Goal: Navigation & Orientation: Understand site structure

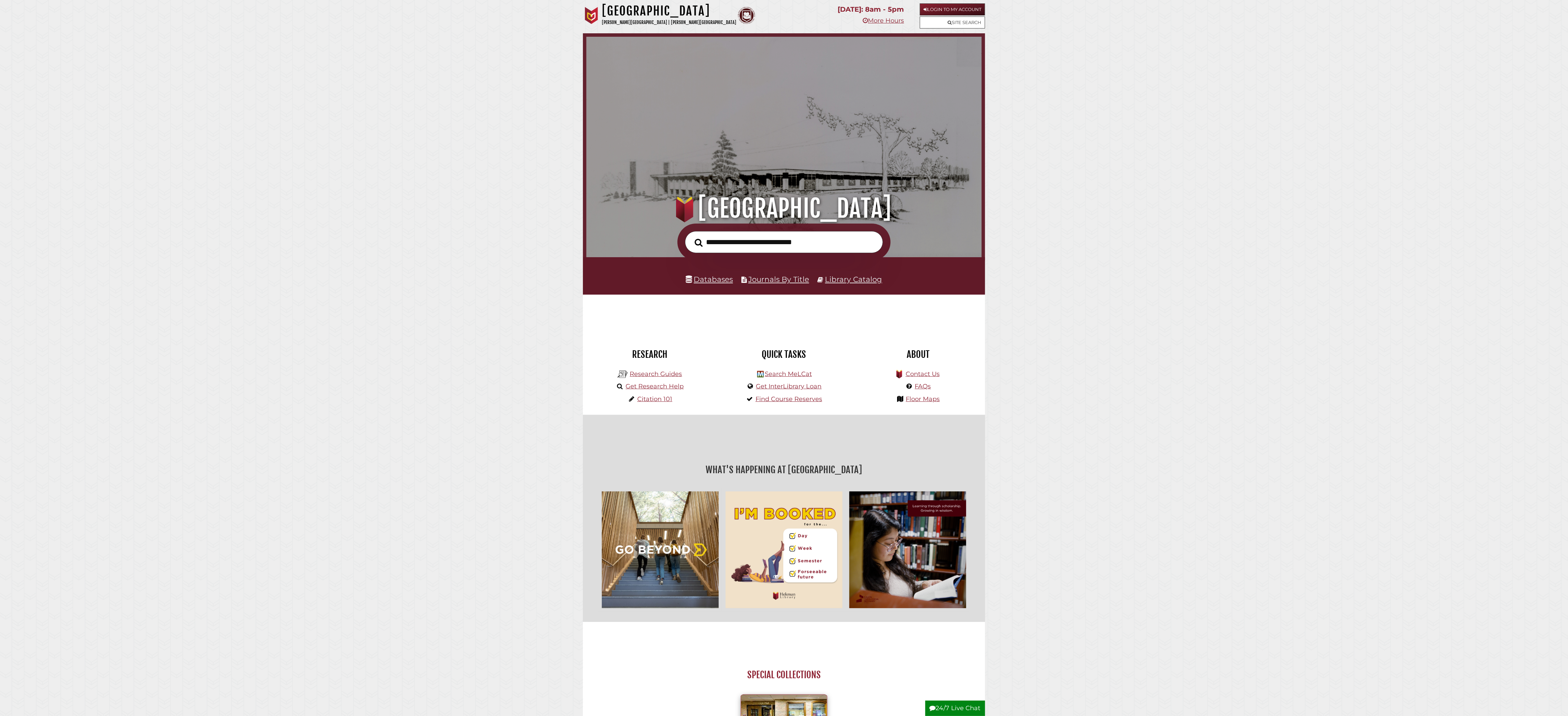
scroll to position [4, 3]
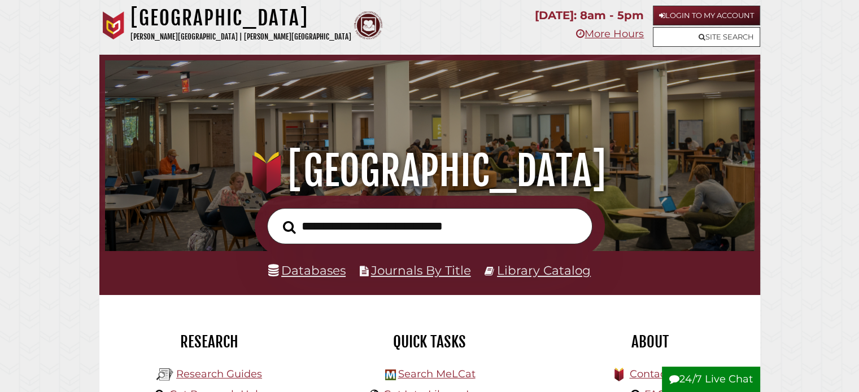
scroll to position [215, 644]
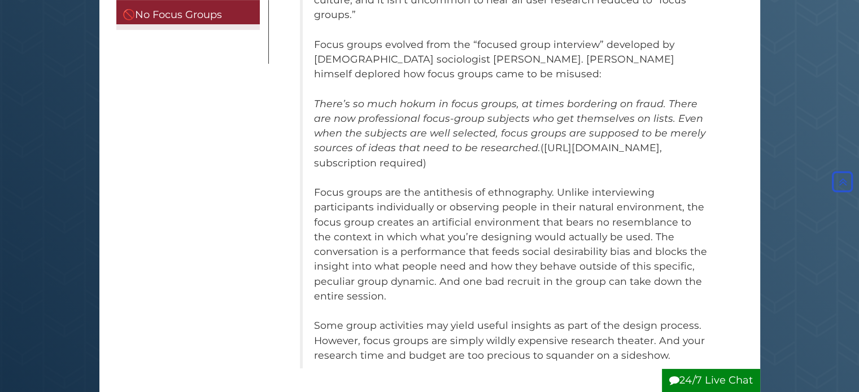
scroll to position [56, 0]
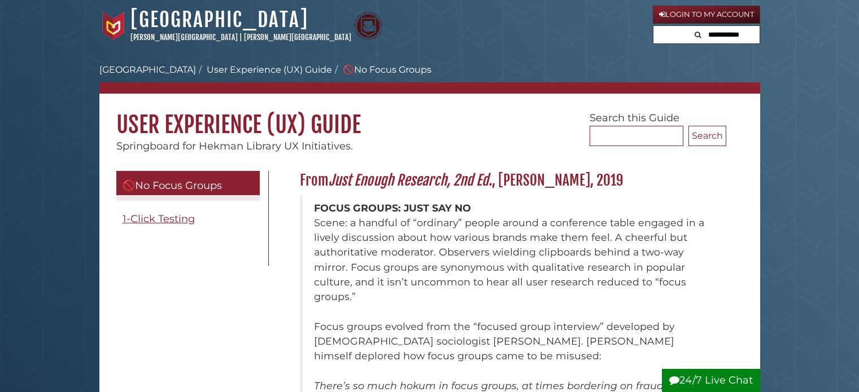
scroll to position [56, 0]
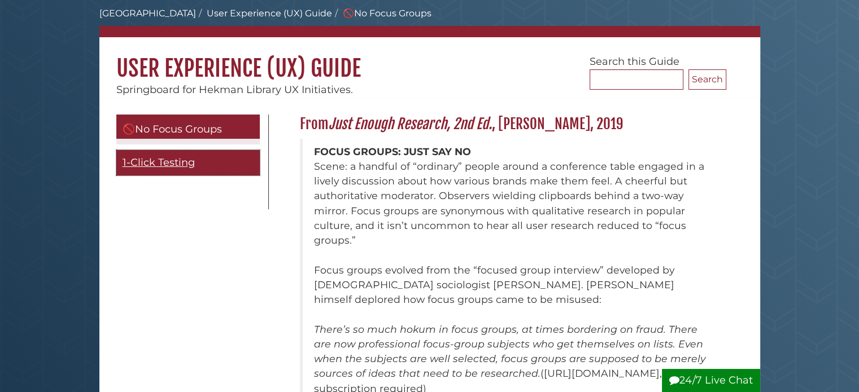
click at [150, 163] on span "1-Click Testing" at bounding box center [159, 162] width 72 height 12
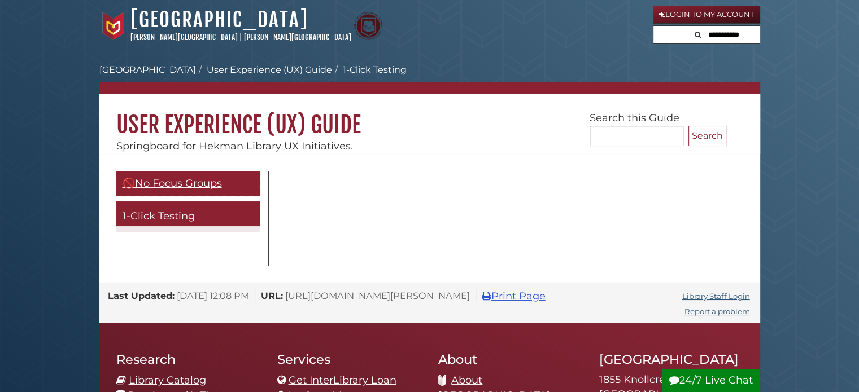
click at [164, 189] on span "🚫No Focus Groups" at bounding box center [172, 183] width 99 height 12
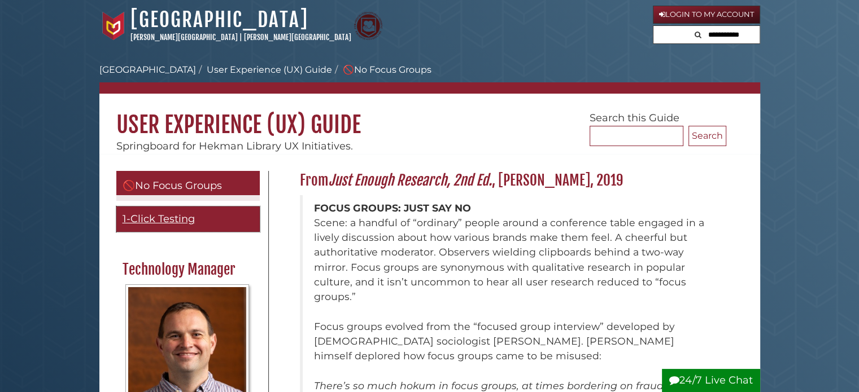
click at [181, 228] on link "1-Click Testing" at bounding box center [187, 219] width 143 height 25
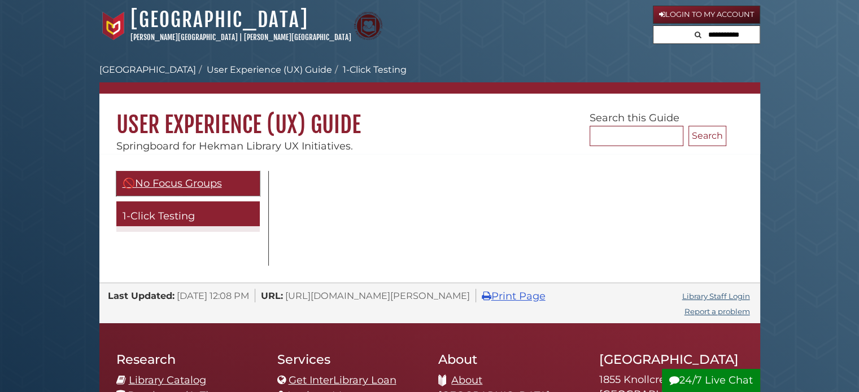
click at [216, 180] on span "🚫No Focus Groups" at bounding box center [172, 183] width 99 height 12
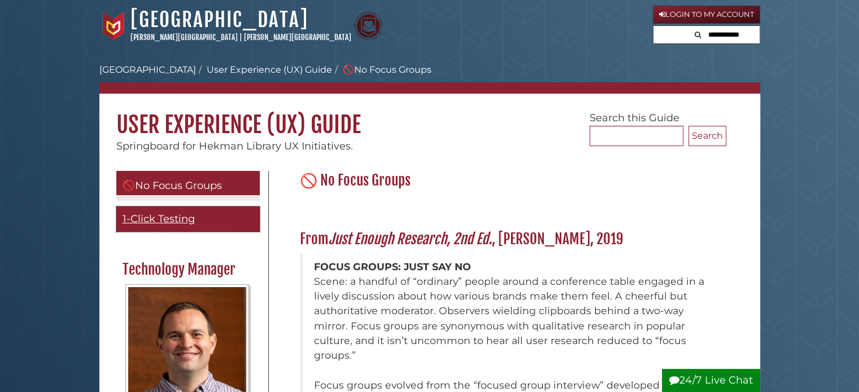
click at [163, 217] on span "1-Click Testing" at bounding box center [159, 219] width 72 height 12
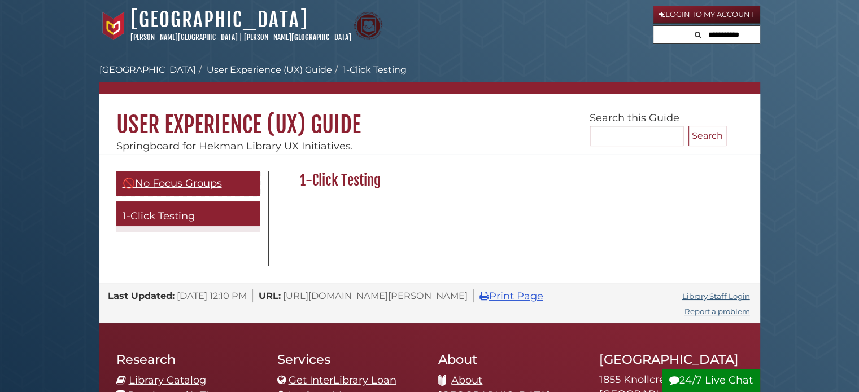
click at [185, 185] on span "🚫No Focus Groups" at bounding box center [172, 183] width 99 height 12
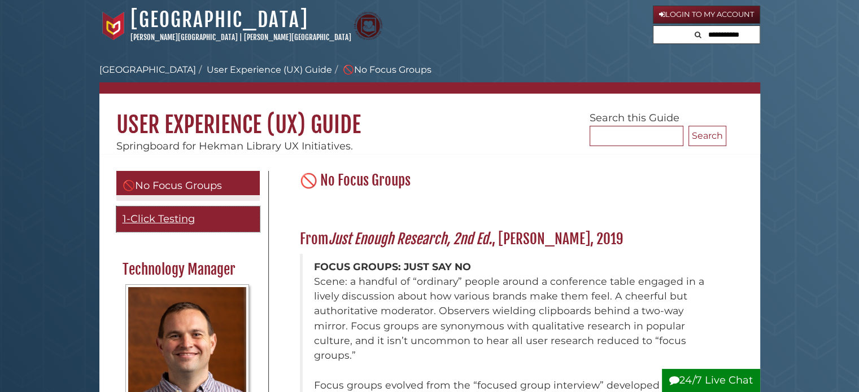
click at [183, 216] on span "1-Click Testing" at bounding box center [159, 219] width 72 height 12
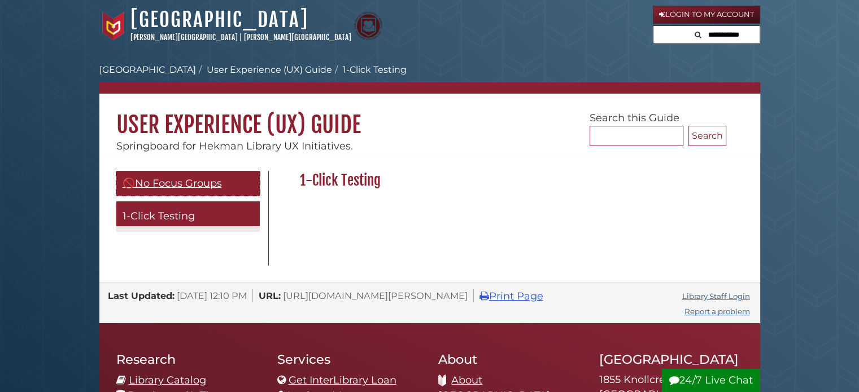
click at [198, 185] on span "🚫No Focus Groups" at bounding box center [172, 183] width 99 height 12
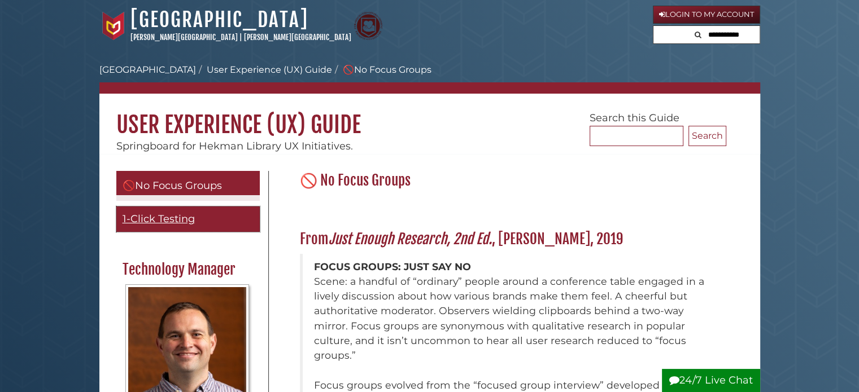
click at [184, 214] on span "1-Click Testing" at bounding box center [159, 219] width 72 height 12
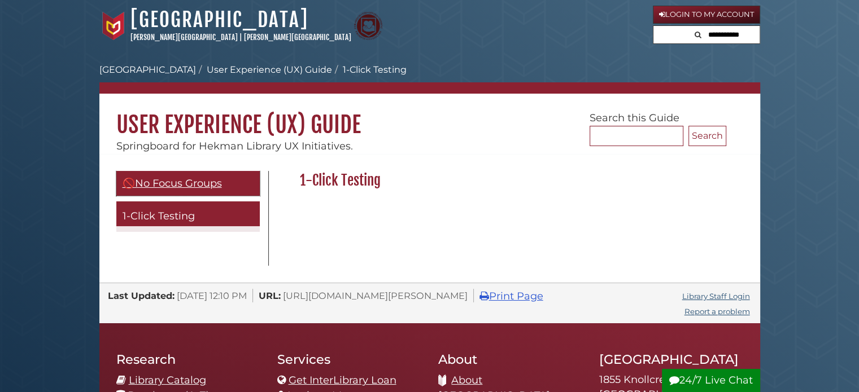
click at [206, 187] on span "🚫No Focus Groups" at bounding box center [172, 183] width 99 height 12
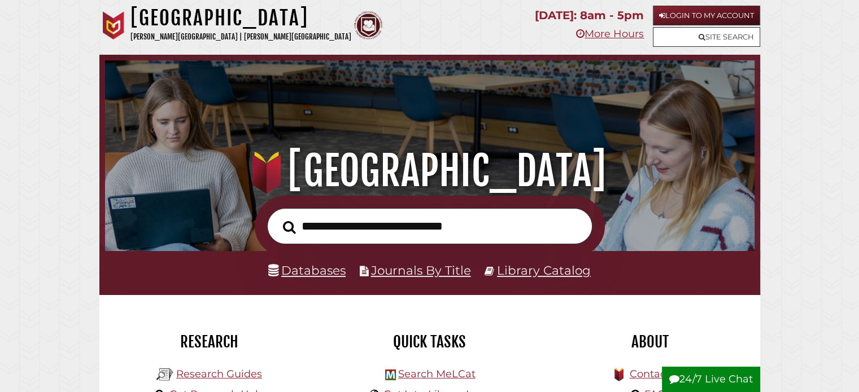
scroll to position [215, 644]
